Goal: Information Seeking & Learning: Stay updated

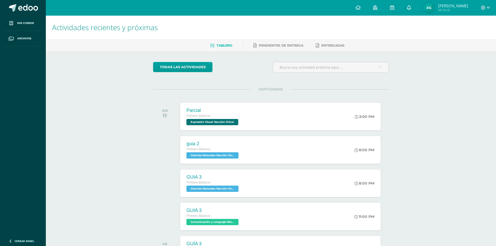
click at [411, 7] on icon at bounding box center [409, 7] width 4 height 5
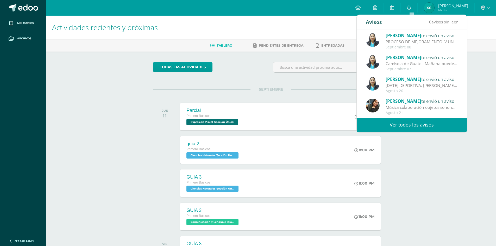
click at [419, 127] on link "Ver todos los avisos" at bounding box center [412, 125] width 110 height 14
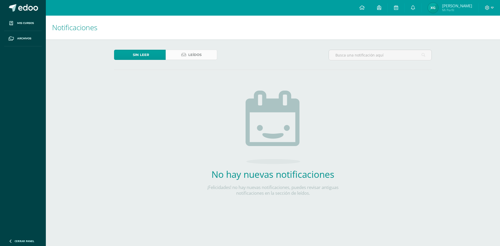
click at [200, 58] on span "Leídos" at bounding box center [194, 55] width 13 height 10
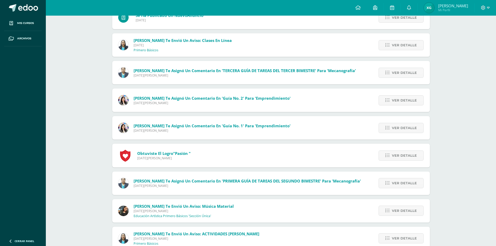
scroll to position [903, 0]
click at [400, 101] on span "Ver detalle" at bounding box center [404, 101] width 25 height 10
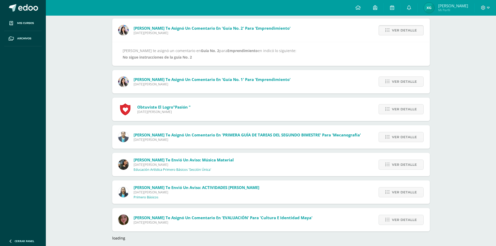
scroll to position [978, 0]
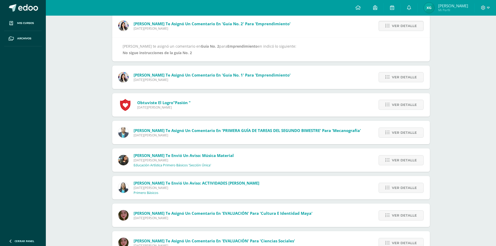
click at [307, 162] on div "Amy Martinez te envió un aviso: Música material Martes 03 de Junio de 2025 Educ…" at bounding box center [271, 160] width 318 height 23
click at [313, 161] on div "Amy Martinez te envió un aviso: Música material Martes 03 de Junio de 2025 Educ…" at bounding box center [271, 160] width 318 height 23
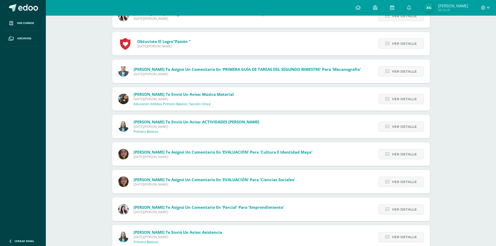
scroll to position [1041, 0]
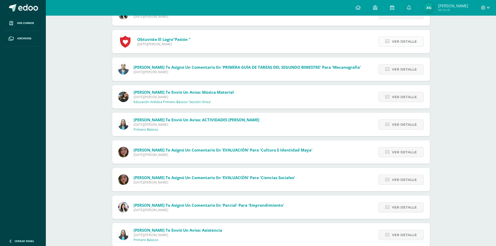
click at [392, 44] on link "Ver detalle" at bounding box center [401, 41] width 45 height 10
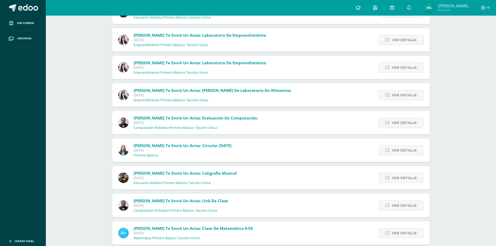
scroll to position [411, 0]
click at [169, 125] on span "Miércoles 16 de Julio de 2025" at bounding box center [196, 123] width 125 height 4
click at [407, 123] on span "Ver detalle" at bounding box center [404, 124] width 25 height 10
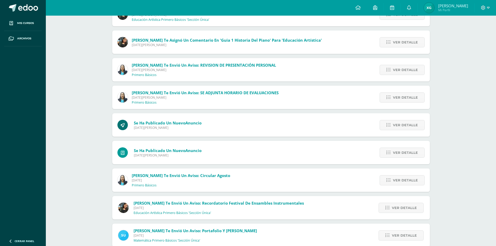
scroll to position [160, 0]
click at [172, 102] on span "Dina Cabrera te envió un aviso: SE ADJUNTA HORARIO DE EVALUACIONES Viernes 01 d…" at bounding box center [205, 98] width 147 height 15
click at [406, 99] on span "Ver detalle" at bounding box center [405, 98] width 25 height 10
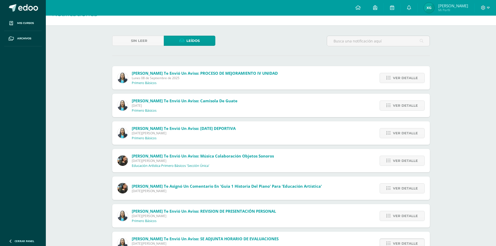
scroll to position [1, 0]
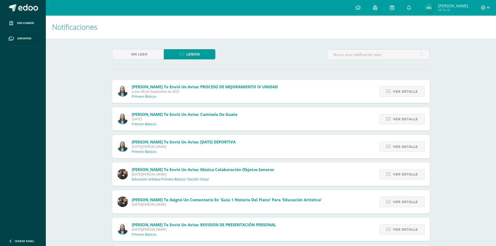
click at [185, 101] on div "Dina Cabrera te envió un aviso: PROCESO DE MEJORAMIENTO IV UNIDAD Lunes 08 de S…" at bounding box center [197, 91] width 171 height 23
click at [402, 89] on span "Ver detalle" at bounding box center [405, 92] width 25 height 10
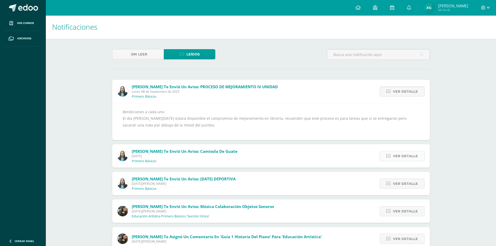
click at [404, 158] on span "Ver detalle" at bounding box center [405, 156] width 25 height 10
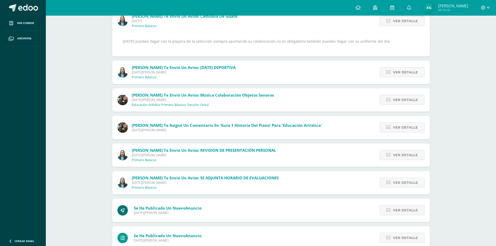
scroll to position [101, 0]
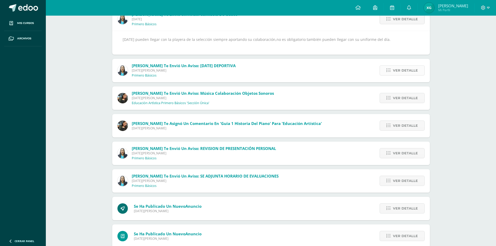
click at [399, 71] on span "Ver detalle" at bounding box center [405, 71] width 25 height 10
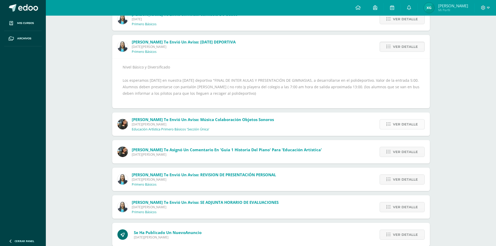
click at [409, 128] on span "Ver detalle" at bounding box center [405, 125] width 25 height 10
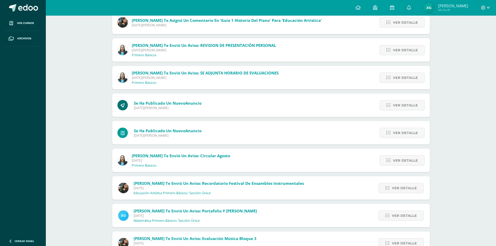
scroll to position [252, 0]
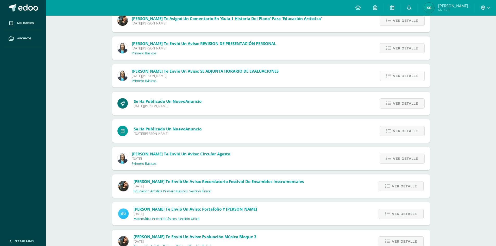
click at [401, 76] on span "Ver detalle" at bounding box center [405, 76] width 25 height 10
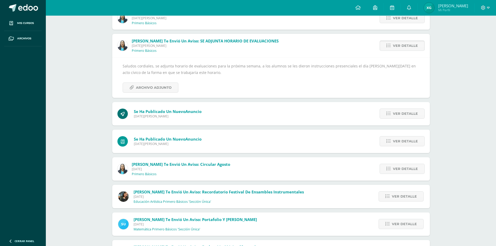
scroll to position [209, 0]
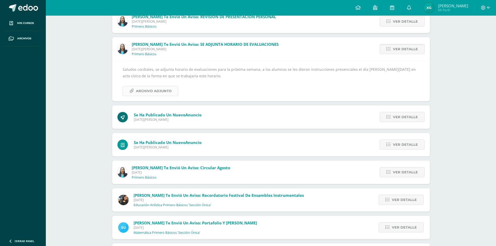
click at [156, 91] on span "Archivo Adjunto" at bounding box center [154, 91] width 36 height 10
click at [169, 115] on span "Se ha publicado un nuevo Anuncio" at bounding box center [168, 114] width 68 height 5
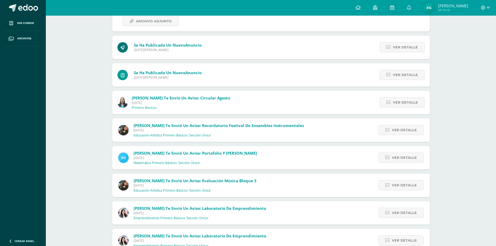
scroll to position [283, 0]
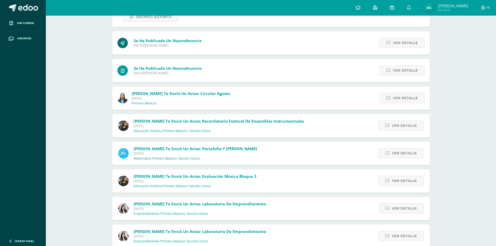
click at [162, 101] on span "Dina Cabrera te envió un aviso: circular agosto Jueves 31 de Julio de 2025 Prim…" at bounding box center [181, 98] width 98 height 15
click at [223, 92] on span "Dina Cabrera te envió un aviso: circular agosto" at bounding box center [181, 93] width 98 height 5
click at [409, 97] on span "Ver detalle" at bounding box center [405, 98] width 25 height 10
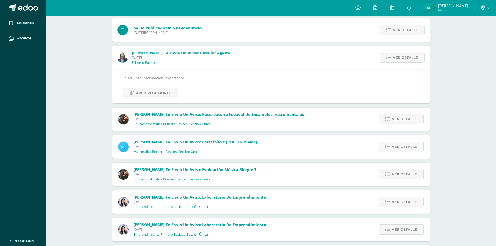
scroll to position [276, 0]
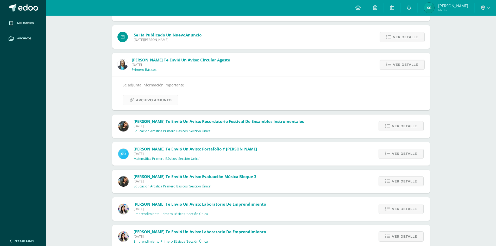
click at [149, 98] on span "Archivo Adjunto" at bounding box center [154, 100] width 36 height 10
click at [147, 132] on p "Educación Artística Primero Básicos 'Sección Única'" at bounding box center [173, 131] width 78 height 4
click at [166, 127] on span "Martes 29 de Julio de 2025" at bounding box center [219, 126] width 170 height 4
click at [393, 122] on span "Ver detalle" at bounding box center [404, 126] width 25 height 10
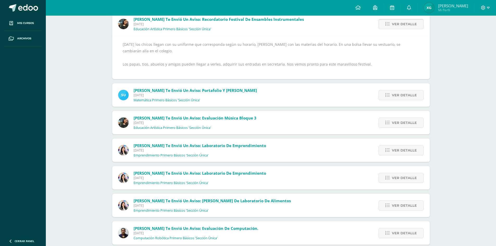
scroll to position [345, 0]
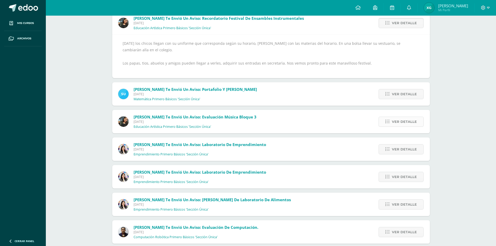
click at [400, 126] on span "Ver detalle" at bounding box center [404, 122] width 25 height 10
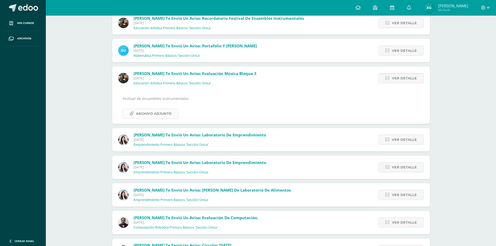
click at [148, 118] on span "Archivo Adjunto" at bounding box center [154, 114] width 36 height 10
